Goal: Task Accomplishment & Management: Contribute content

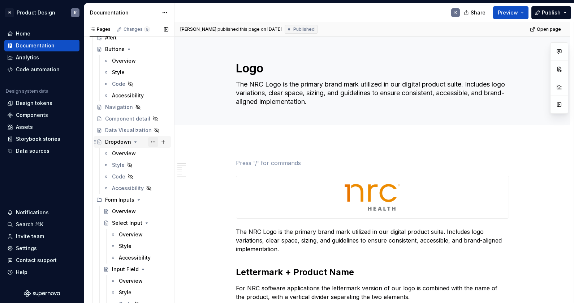
scroll to position [267, 0]
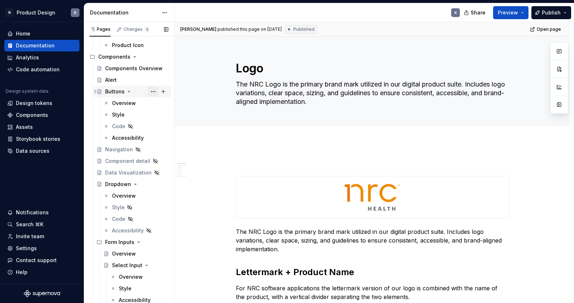
click at [149, 90] on button "Page tree" at bounding box center [153, 91] width 10 height 10
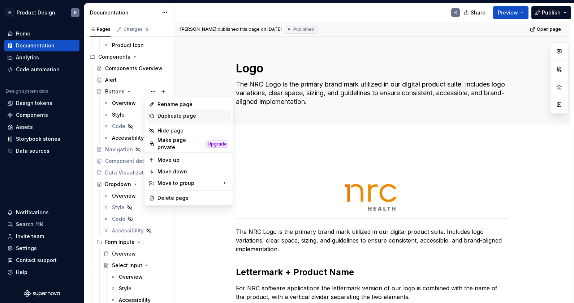
click at [168, 117] on div "Duplicate page" at bounding box center [193, 115] width 71 height 7
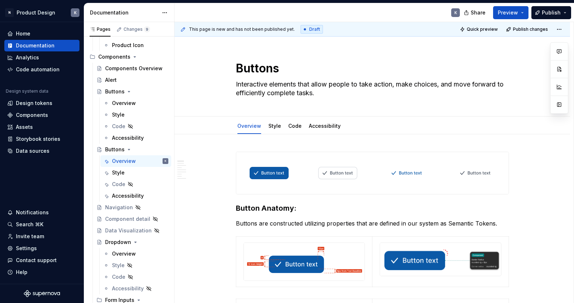
click at [318, 88] on textarea "Interactive elements that allow people to take action, make choices, and move f…" at bounding box center [371, 88] width 273 height 20
paste textarea "A control for selecting a single date or a date range, optionally including tim…"
type textarea "*"
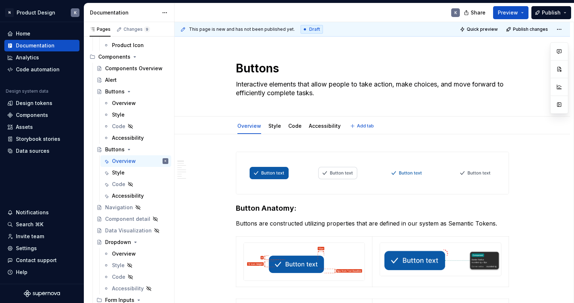
type textarea "A control for selecting a single date or a date range, optionally including tim…"
type textarea "*"
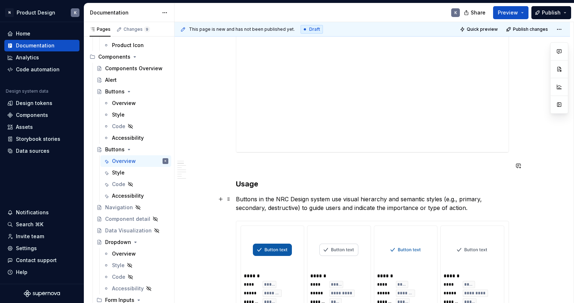
scroll to position [494, 0]
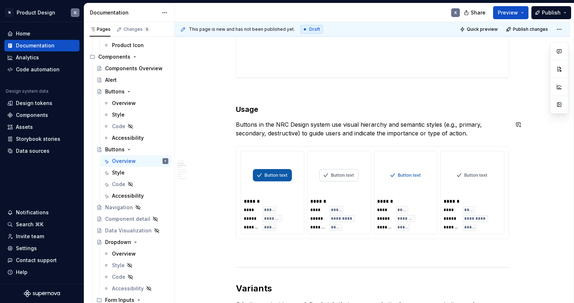
type textarea "A control for selecting a single date or a date range, optionally including tim…"
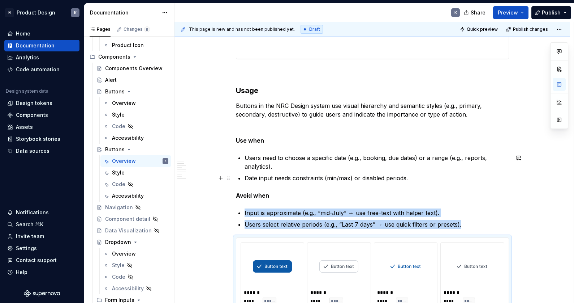
scroll to position [517, 0]
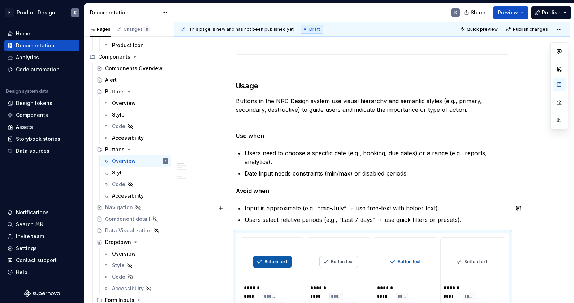
click at [453, 206] on p "Input is approximate (e.g., “mid-July” → use free-text with helper text)." at bounding box center [377, 207] width 265 height 9
type textarea "*"
click at [453, 206] on p "Input is approximate (e.g., “mid-July” → use free-text with helper text)." at bounding box center [377, 207] width 265 height 9
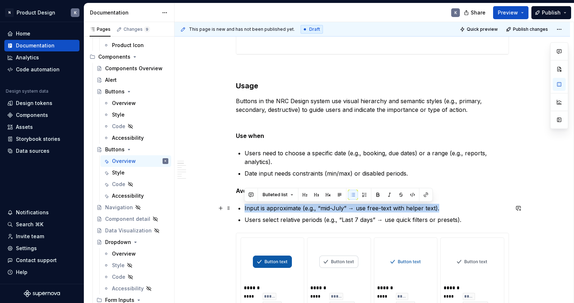
click at [453, 206] on p "Input is approximate (e.g., “mid-July” → use free-text with helper text)." at bounding box center [377, 207] width 265 height 9
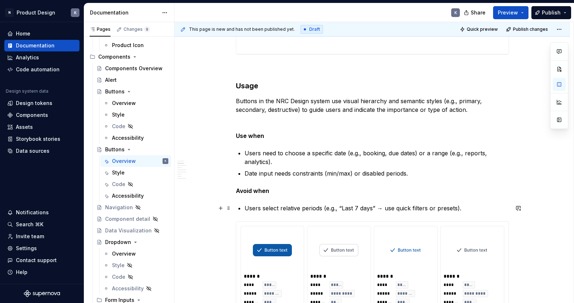
click at [454, 208] on p "Users select relative periods (e.g., “Last 7 days” → use quick filters or prese…" at bounding box center [377, 207] width 265 height 9
click at [255, 135] on strong "Use when" at bounding box center [250, 135] width 28 height 7
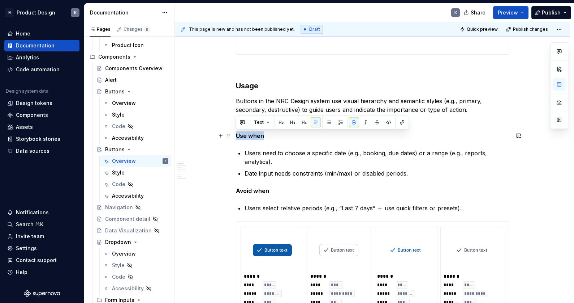
click at [255, 135] on strong "Use when" at bounding box center [250, 135] width 28 height 7
click at [302, 123] on button "button" at bounding box center [304, 122] width 10 height 10
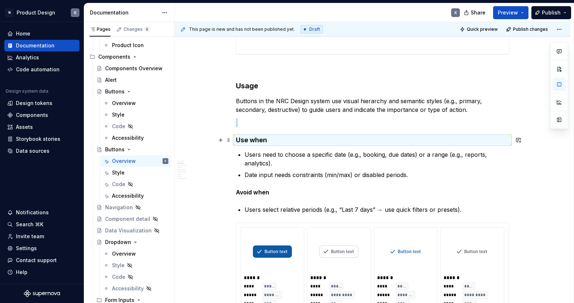
click at [254, 141] on strong "Use when" at bounding box center [251, 140] width 31 height 8
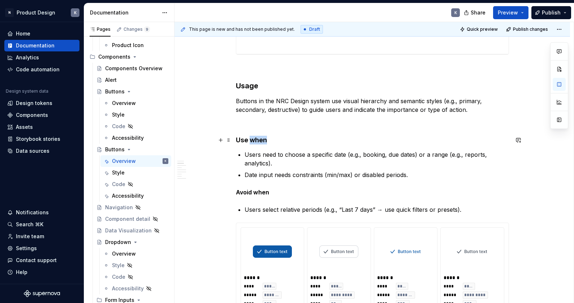
click at [254, 141] on strong "Use when" at bounding box center [251, 140] width 31 height 8
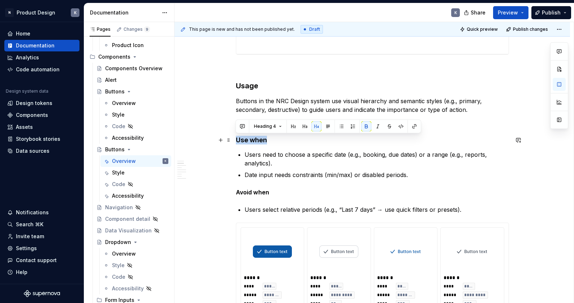
click at [254, 141] on strong "Use when" at bounding box center [251, 140] width 31 height 8
click at [254, 84] on h3 "Usage" at bounding box center [372, 86] width 273 height 10
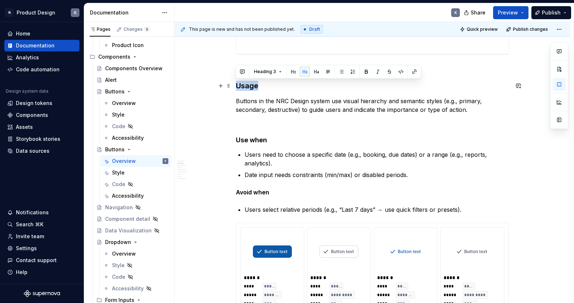
click at [254, 84] on h3 "Usage" at bounding box center [372, 86] width 273 height 10
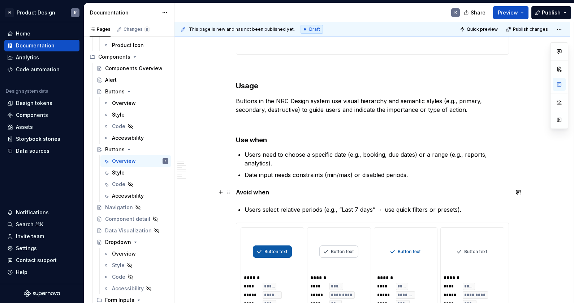
click at [248, 191] on strong "Avoid when" at bounding box center [252, 191] width 33 height 7
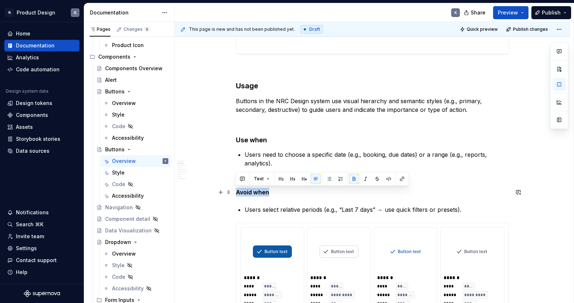
click at [248, 191] on strong "Avoid when" at bounding box center [252, 191] width 33 height 7
click at [306, 181] on button "button" at bounding box center [304, 178] width 10 height 10
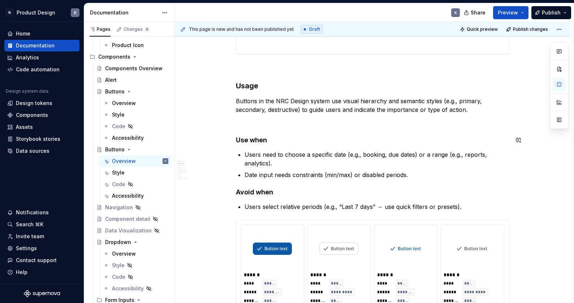
click at [282, 173] on p "Date input needs constraints (min/max) or disabled periods." at bounding box center [377, 174] width 265 height 9
drag, startPoint x: 367, startPoint y: 175, endPoint x: 385, endPoint y: 173, distance: 17.8
click at [368, 175] on p "Date input needs constraints (min/max) or disabled periods." at bounding box center [377, 174] width 265 height 9
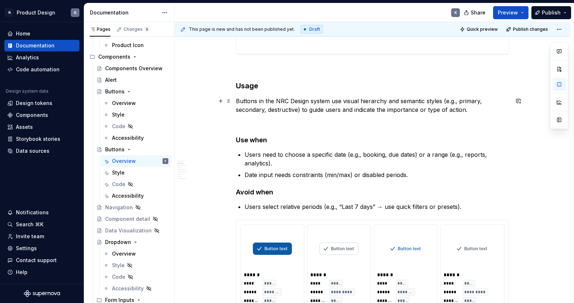
click at [362, 109] on p "Buttons in the NRC Design system use visual hierarchy and semantic styles (e.g.…" at bounding box center [372, 105] width 273 height 17
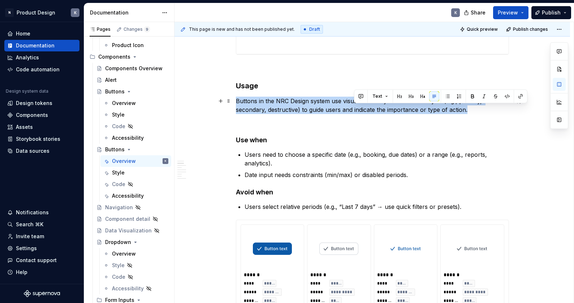
click at [362, 109] on p "Buttons in the NRC Design system use visual hierarchy and semantic styles (e.g.…" at bounding box center [372, 105] width 273 height 17
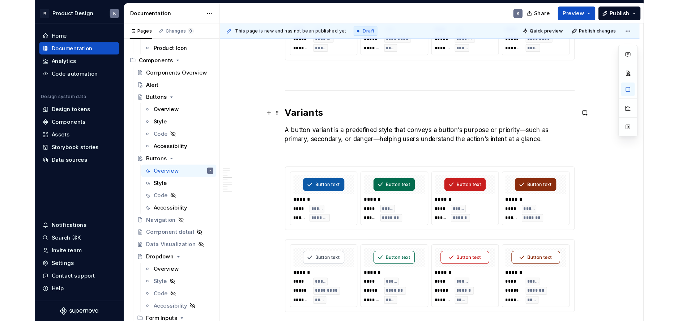
scroll to position [630, 0]
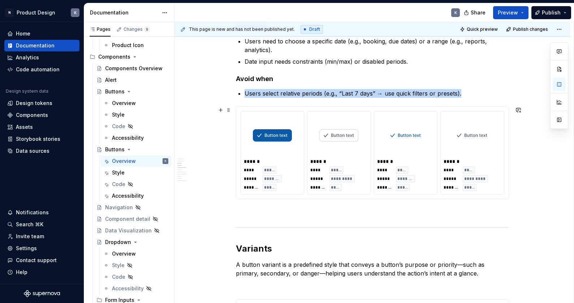
click at [333, 143] on img at bounding box center [339, 135] width 39 height 36
click at [395, 142] on img at bounding box center [406, 135] width 36 height 36
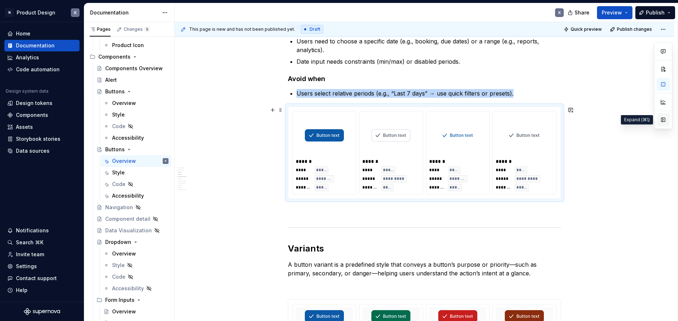
click at [454, 117] on button "button" at bounding box center [662, 119] width 13 height 13
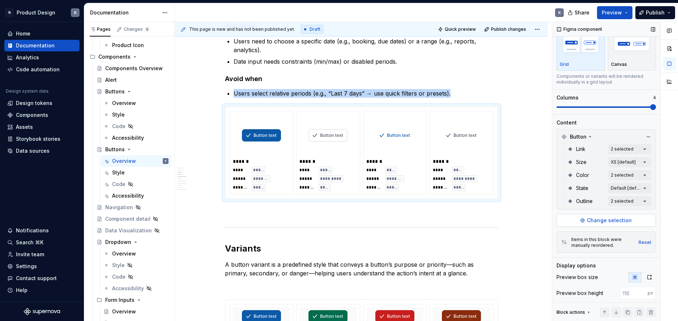
scroll to position [60, 0]
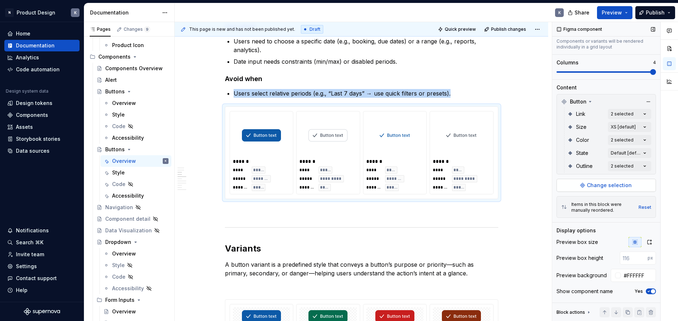
click at [454, 187] on span "Change selection" at bounding box center [609, 184] width 45 height 7
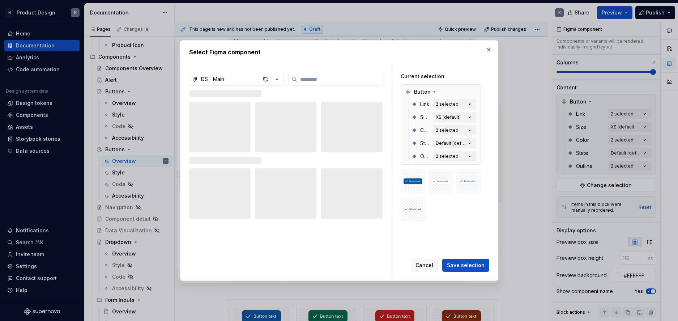
type textarea "*"
type input "****"
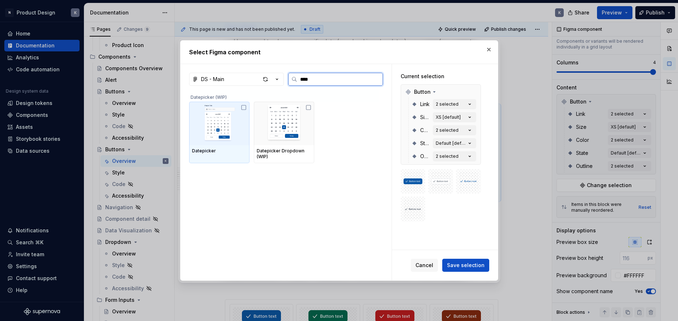
click at [244, 106] on icon at bounding box center [244, 107] width 6 height 6
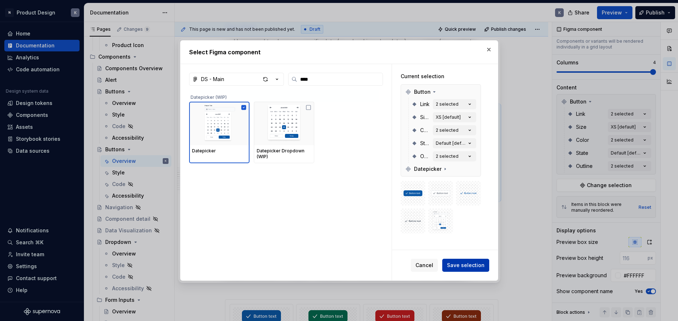
click at [454, 265] on span "Save selection" at bounding box center [466, 264] width 38 height 7
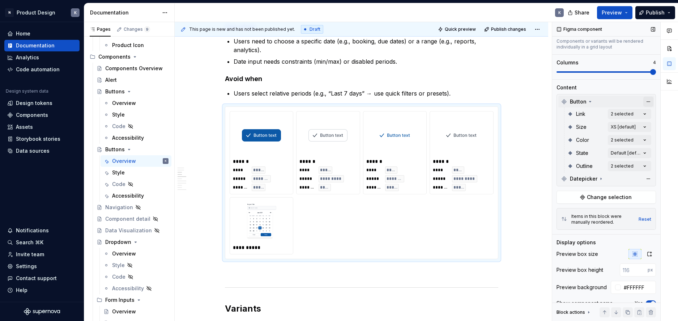
click at [454, 102] on button "button" at bounding box center [648, 102] width 10 height 10
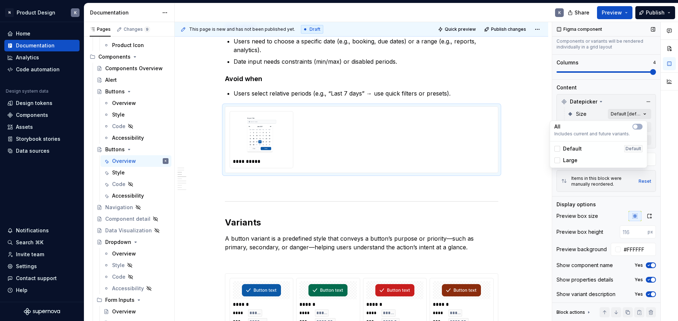
click at [454, 110] on div "Comments Open comments No comments yet Select ‘Comment’ from the block context …" at bounding box center [615, 171] width 126 height 299
click at [454, 126] on span "button" at bounding box center [635, 126] width 4 height 4
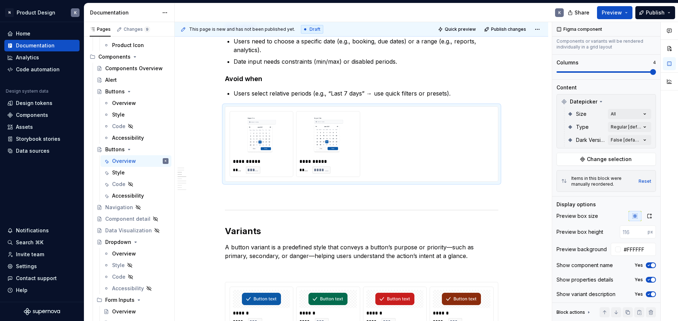
click at [454, 97] on div "Comments Open comments No comments yet Select ‘Comment’ from the block context …" at bounding box center [615, 171] width 126 height 299
click at [454, 127] on div "Comments Open comments No comments yet Select ‘Comment’ from the block context …" at bounding box center [615, 171] width 126 height 299
click at [454, 163] on div at bounding box center [557, 162] width 6 height 6
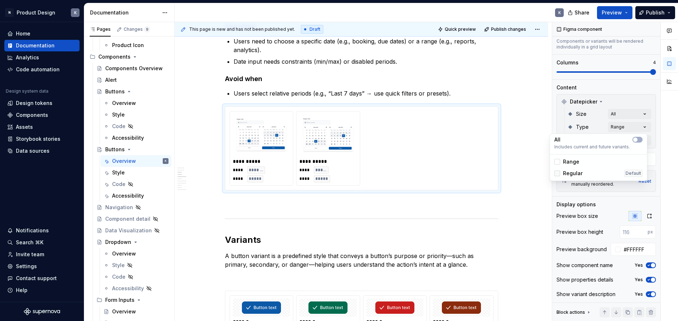
click at [454, 175] on div at bounding box center [557, 173] width 6 height 6
click at [454, 102] on div "Comments Open comments No comments yet Select ‘Comment’ from the block context …" at bounding box center [615, 171] width 126 height 299
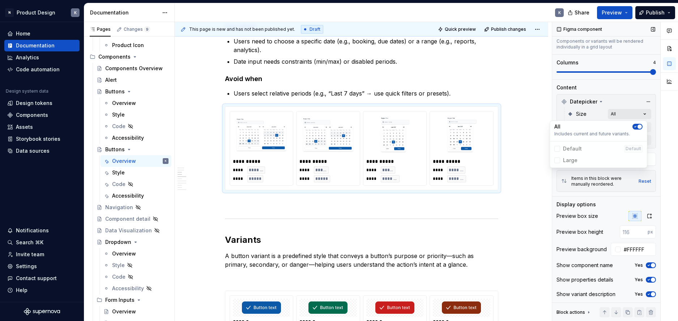
click at [454, 113] on div "Comments Open comments No comments yet Select ‘Comment’ from the block context …" at bounding box center [615, 171] width 126 height 299
click at [454, 126] on icon "button" at bounding box center [635, 126] width 6 height 4
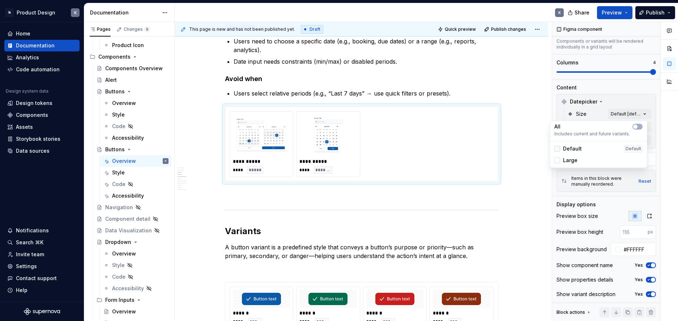
click at [454, 149] on div at bounding box center [557, 149] width 6 height 6
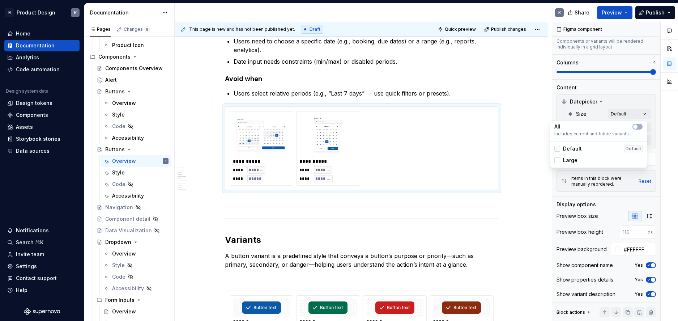
click at [454, 149] on icon at bounding box center [557, 149] width 0 height 0
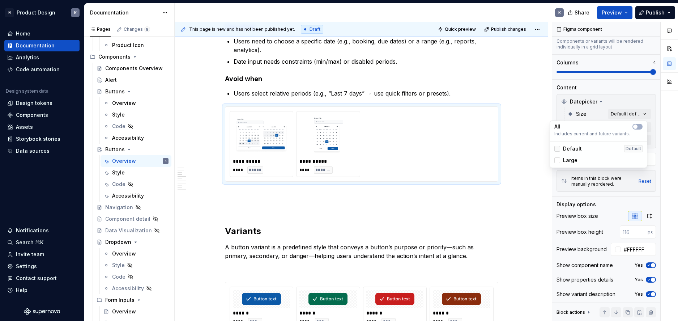
click at [454, 149] on div at bounding box center [557, 149] width 6 height 6
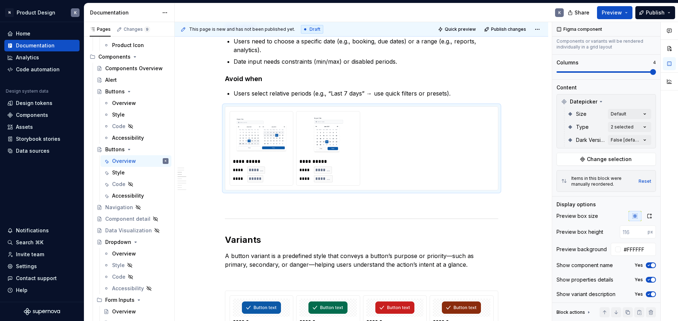
click at [454, 120] on html "N Product Design K Home Documentation Analytics Code automation Design system d…" at bounding box center [339, 160] width 678 height 321
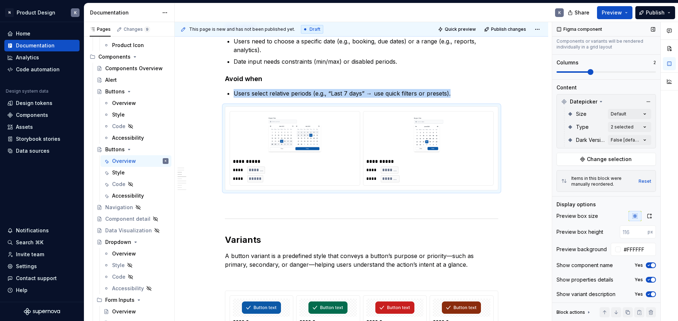
click at [454, 73] on span at bounding box center [605, 72] width 99 height 6
click at [453, 136] on img at bounding box center [427, 135] width 117 height 36
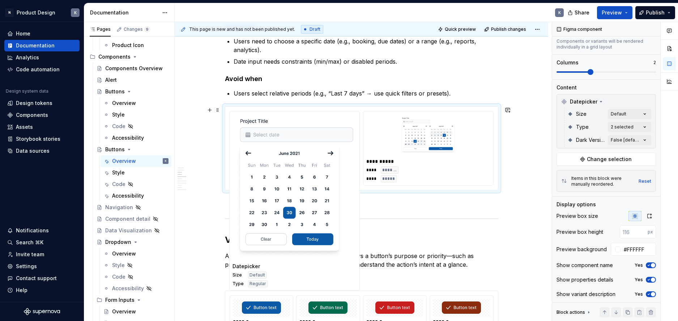
drag, startPoint x: 470, startPoint y: 133, endPoint x: 330, endPoint y: 127, distance: 140.0
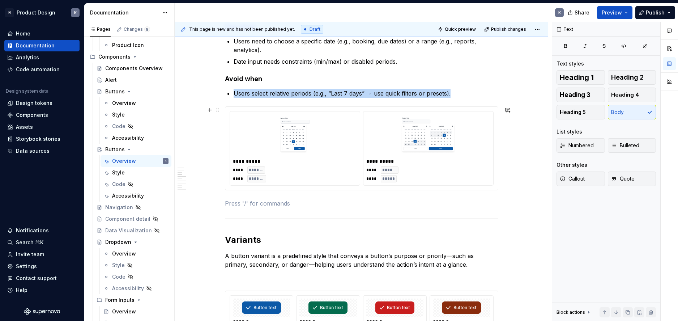
click at [243, 113] on div "**********" at bounding box center [295, 148] width 130 height 74
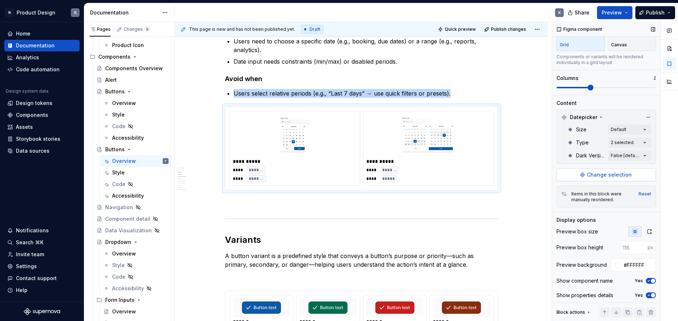
scroll to position [63, 0]
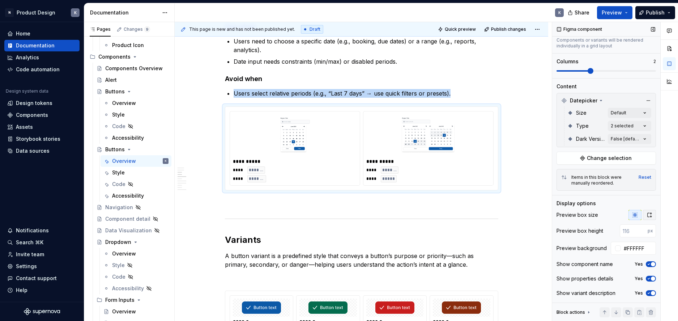
click at [454, 213] on icon "button" at bounding box center [649, 215] width 6 height 6
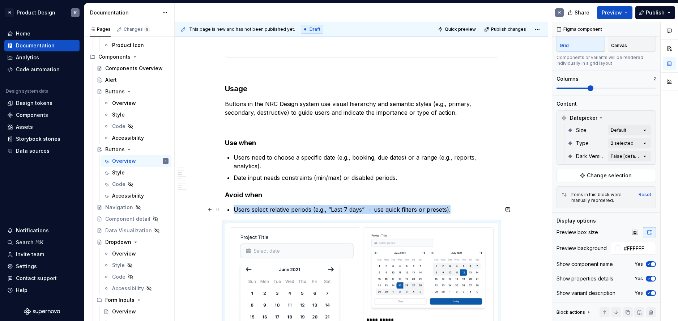
scroll to position [635, 0]
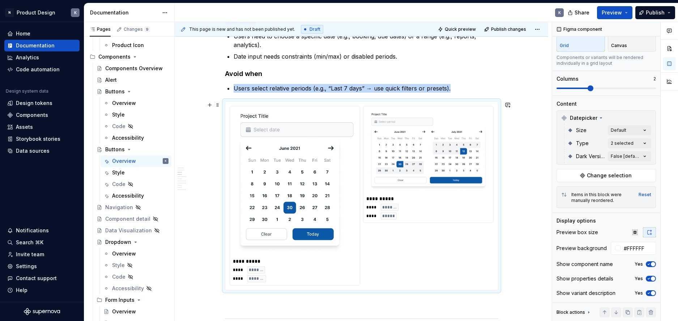
click at [432, 205] on div "**** ******* **** *****" at bounding box center [428, 211] width 124 height 16
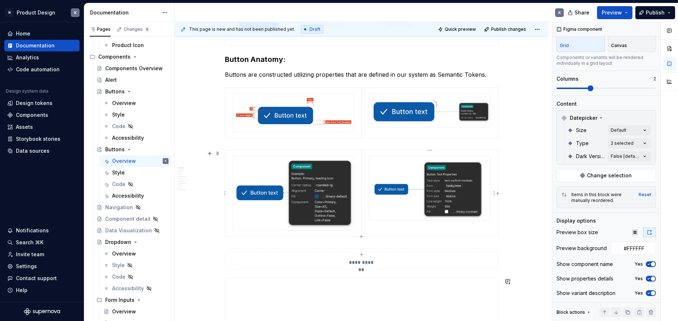
scroll to position [0, 0]
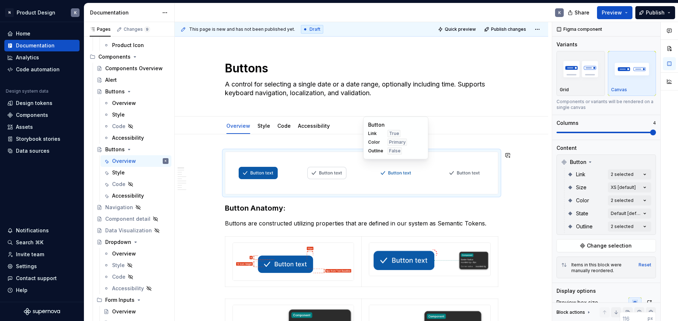
click at [389, 142] on span "Primary" at bounding box center [397, 142] width 17 height 6
type textarea "*"
click at [313, 207] on h3 "Button Anatomy:" at bounding box center [361, 208] width 273 height 10
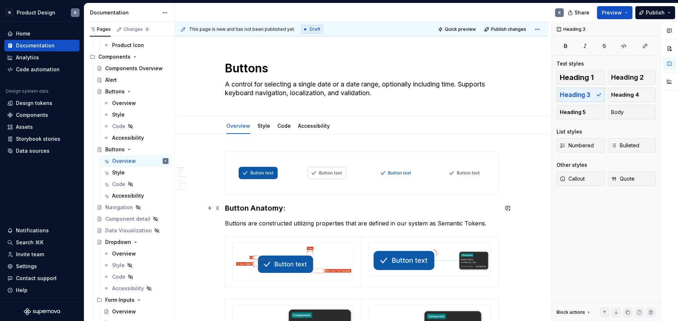
click at [225, 209] on h3 "Button Anatomy:" at bounding box center [361, 208] width 273 height 10
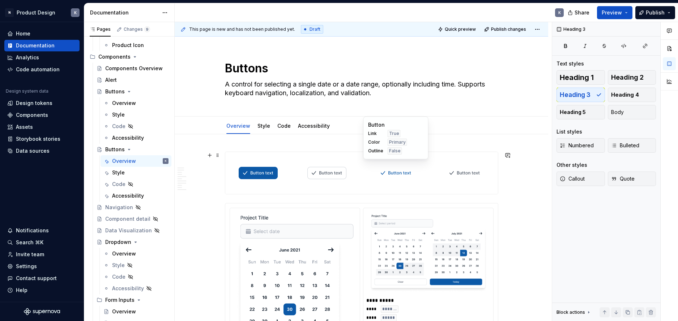
click at [385, 177] on img at bounding box center [396, 173] width 36 height 36
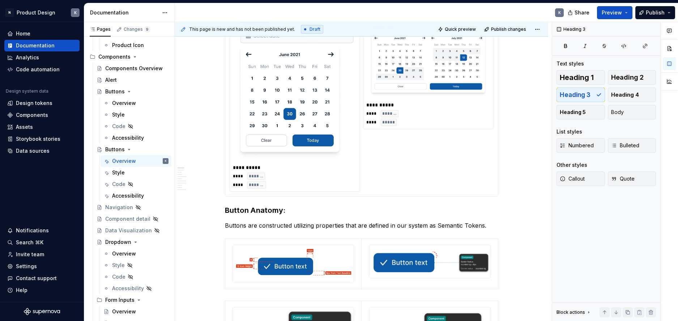
scroll to position [77, 0]
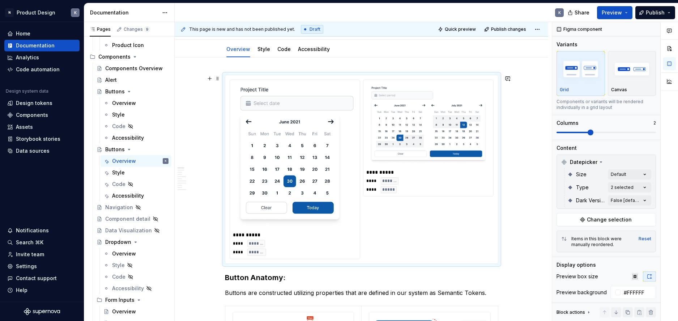
click at [350, 206] on img at bounding box center [294, 156] width 117 height 141
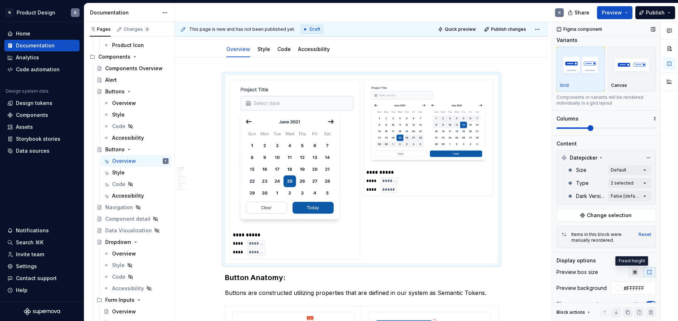
click at [454, 266] on icon "button" at bounding box center [635, 272] width 6 height 6
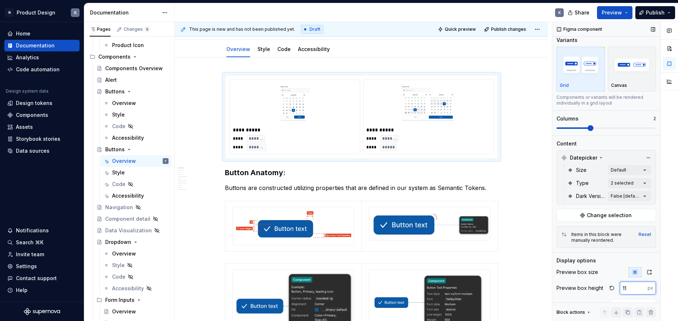
click at [454, 266] on input "11" at bounding box center [634, 287] width 28 height 13
click at [454, 266] on input "17" at bounding box center [634, 287] width 28 height 13
type input "48"
click at [454, 266] on button "button" at bounding box center [612, 288] width 10 height 10
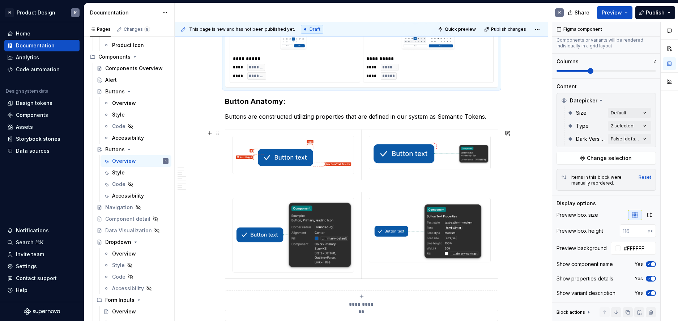
scroll to position [113, 0]
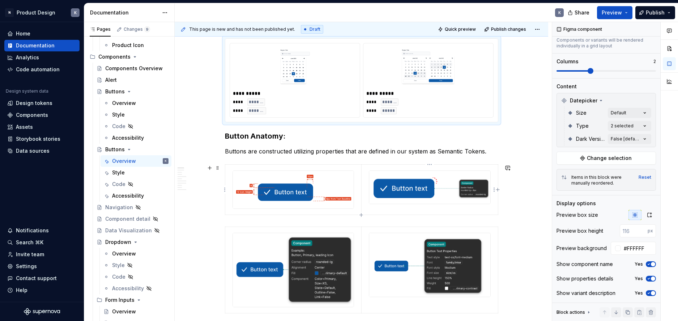
click at [422, 187] on img at bounding box center [429, 187] width 121 height 33
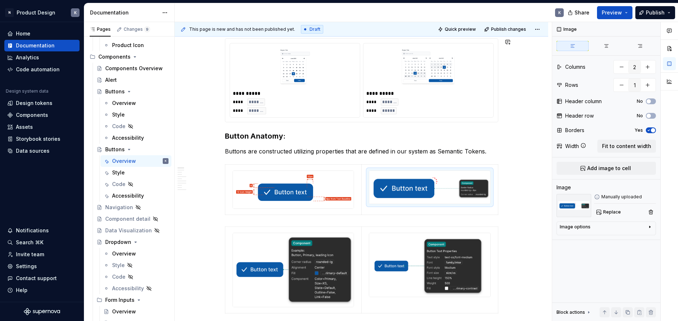
scroll to position [0, 0]
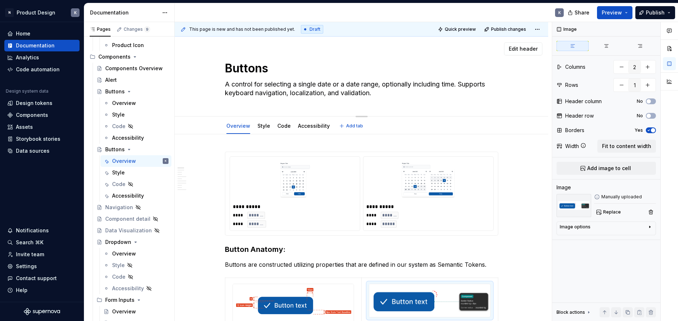
click at [244, 65] on textarea "Buttons" at bounding box center [359, 68] width 273 height 17
type textarea "*"
type textarea "D"
type textarea "*"
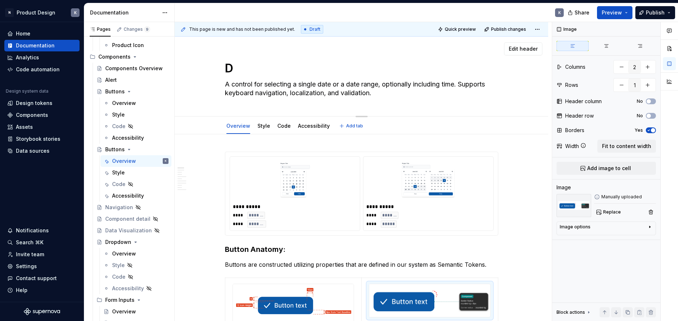
type textarea "Da"
type textarea "*"
type textarea "Dat"
type textarea "*"
type textarea "Date"
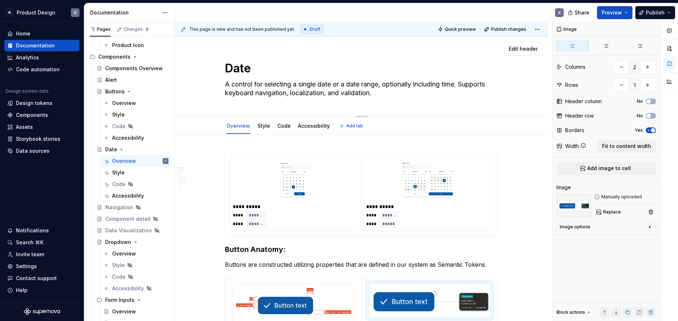
type textarea "*"
type textarea "Dateb"
type textarea "*"
type textarea "Date"
type textarea "*"
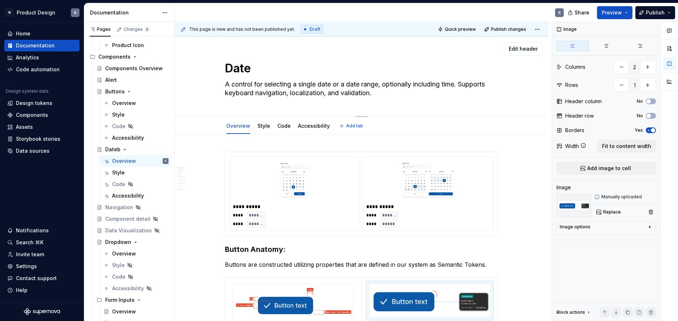
type textarea "Datep"
type textarea "*"
type textarea "Datepi"
type textarea "*"
type textarea "Datepic"
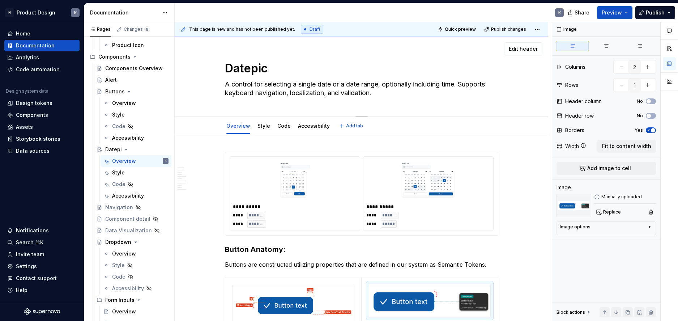
type textarea "*"
type textarea "Datepick"
type textarea "*"
type textarea "Datepicke"
type textarea "*"
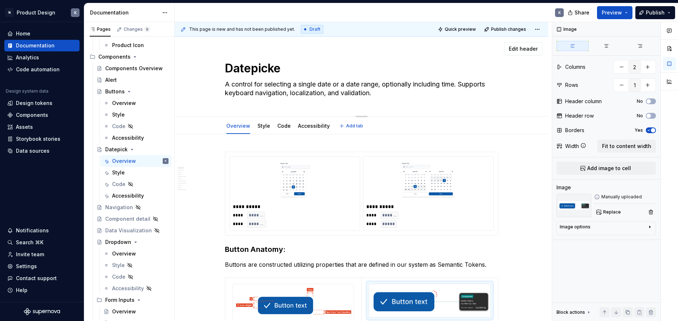
type textarea "Datepicker"
type textarea "*"
